Goal: Task Accomplishment & Management: Use online tool/utility

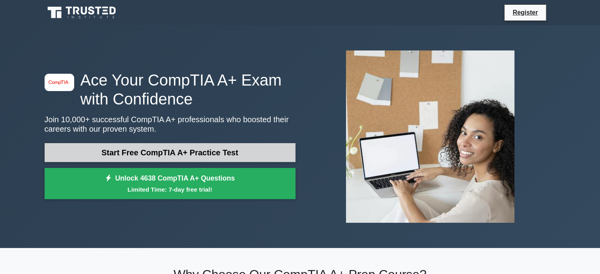
click at [219, 149] on link "Start Free CompTIA A+ Practice Test" at bounding box center [170, 152] width 251 height 19
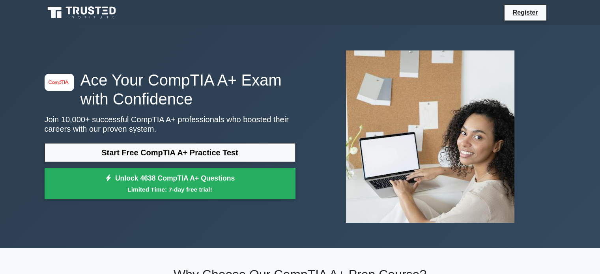
click at [528, 115] on div at bounding box center [430, 136] width 260 height 185
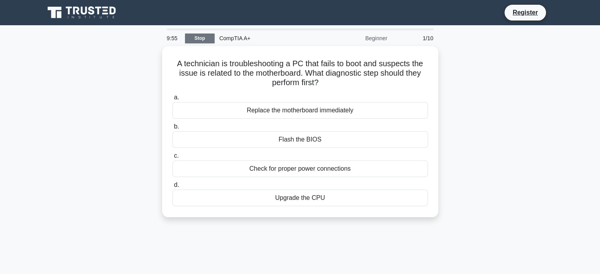
click at [206, 39] on link "Stop" at bounding box center [200, 39] width 30 height 10
